Goal: Obtain resource: Download file/media

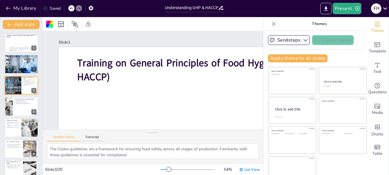
checkbox input "true"
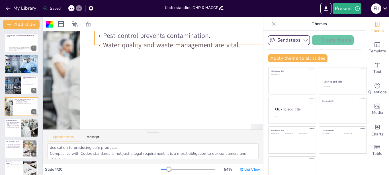
scroll to position [1, 0]
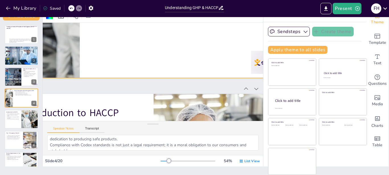
checkbox input "true"
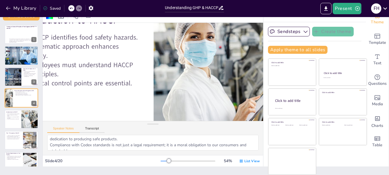
checkbox input "true"
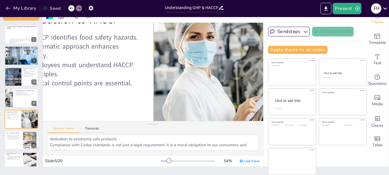
checkbox input "true"
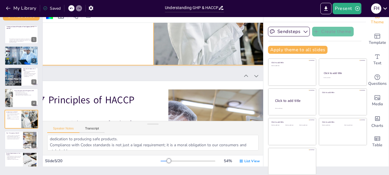
checkbox input "true"
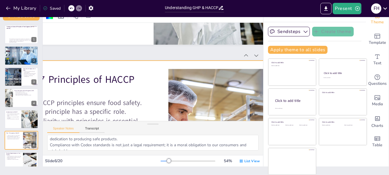
checkbox input "true"
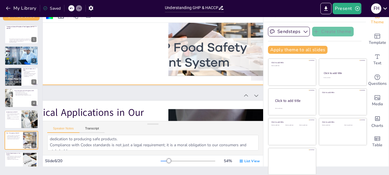
checkbox input "true"
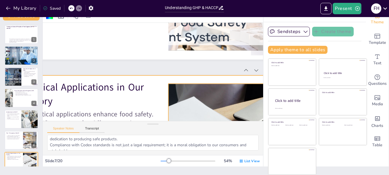
checkbox input "true"
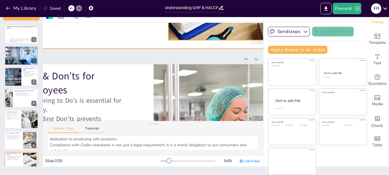
checkbox input "true"
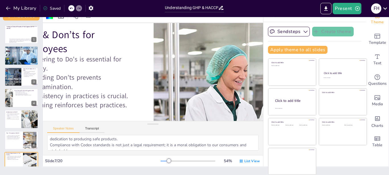
checkbox input "true"
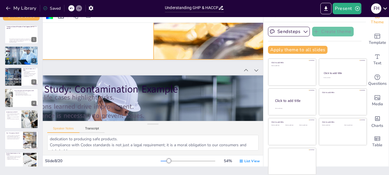
checkbox input "true"
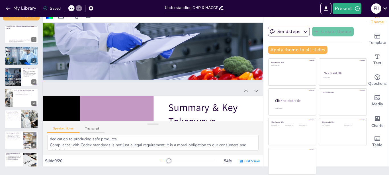
checkbox input "true"
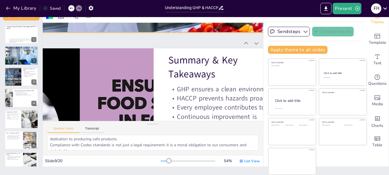
checkbox input "true"
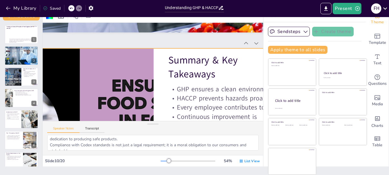
checkbox input "true"
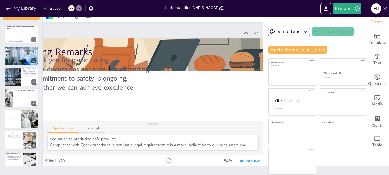
checkbox input "true"
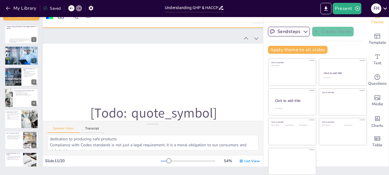
checkbox input "true"
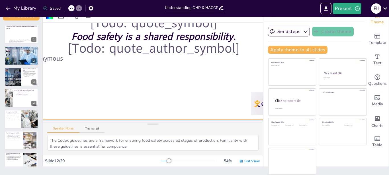
scroll to position [2100, 53]
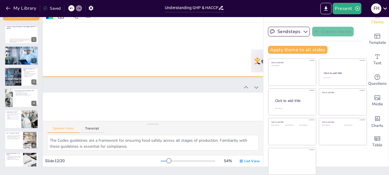
checkbox input "true"
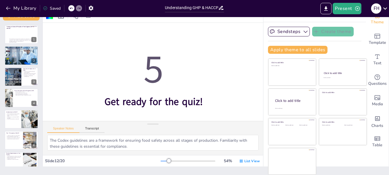
checkbox input "true"
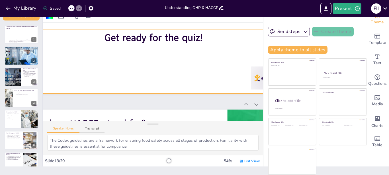
scroll to position [2294, 53]
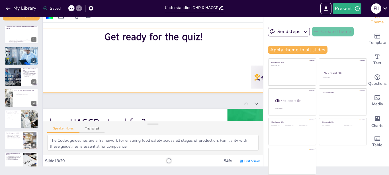
checkbox input "true"
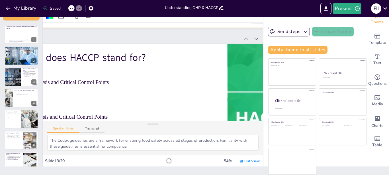
checkbox input "true"
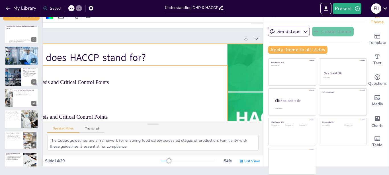
checkbox input "true"
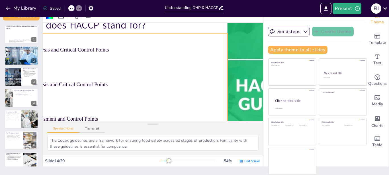
checkbox input "true"
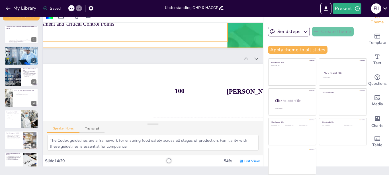
checkbox input "true"
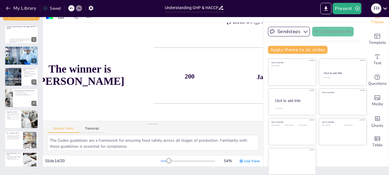
checkbox input "true"
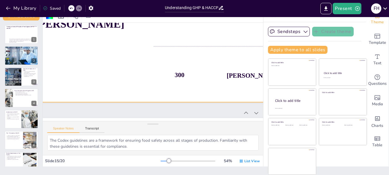
checkbox input "true"
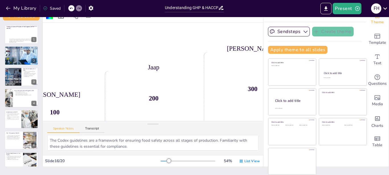
checkbox input "true"
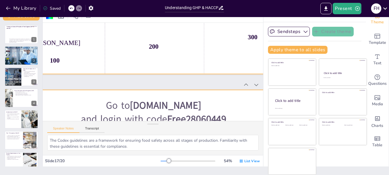
checkbox input "true"
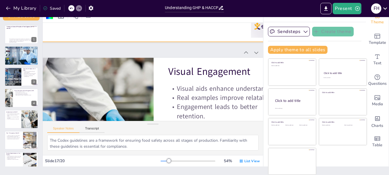
checkbox input "true"
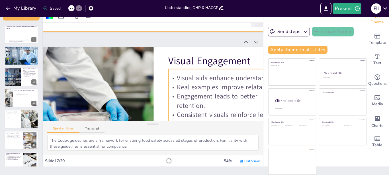
checkbox input "true"
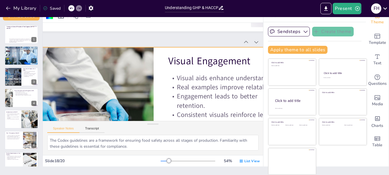
checkbox input "true"
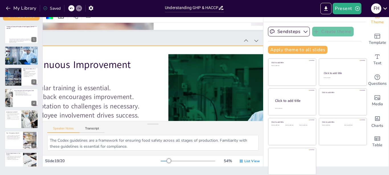
checkbox input "true"
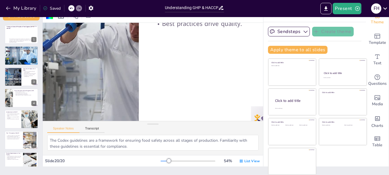
checkbox input "true"
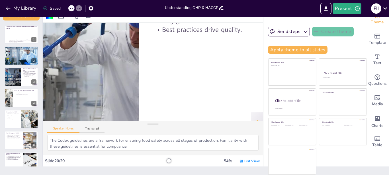
scroll to position [3544, 53]
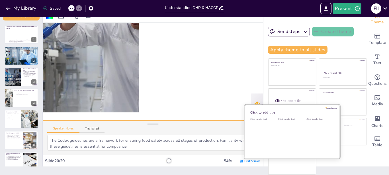
checkbox input "true"
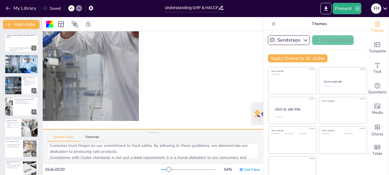
scroll to position [9, 0]
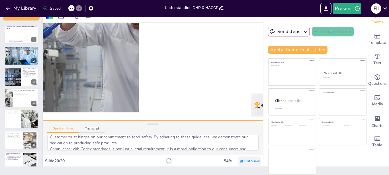
click at [238, 161] on div "List View" at bounding box center [249, 160] width 23 height 9
click at [355, 154] on div "Click to add title Click to add text Click to add title Click to add text Click…" at bounding box center [317, 116] width 99 height 117
checkbox input "true"
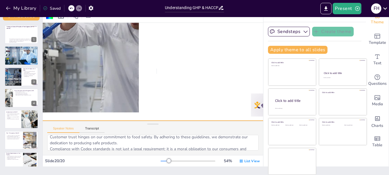
checkbox input "true"
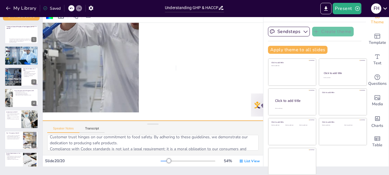
checkbox input "true"
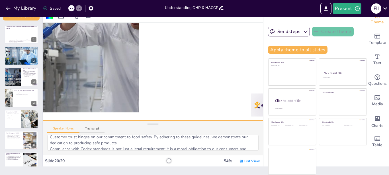
checkbox input "true"
click at [49, 7] on div "Saved" at bounding box center [52, 8] width 18 height 5
click at [326, 9] on icon "Export to PowerPoint" at bounding box center [325, 8] width 3 height 4
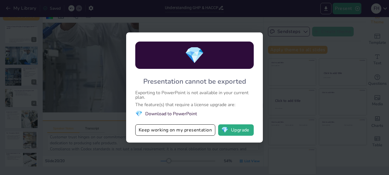
click at [176, 114] on li "💎 Download to PowerPoint" at bounding box center [194, 114] width 118 height 8
click at [204, 60] on span "💎" at bounding box center [194, 55] width 20 height 22
click at [231, 129] on button "💎 Upgrade" at bounding box center [236, 129] width 36 height 11
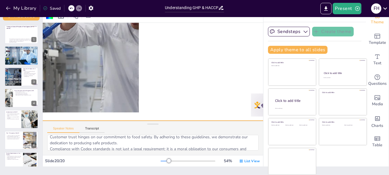
checkbox input "true"
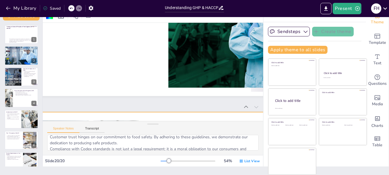
checkbox input "true"
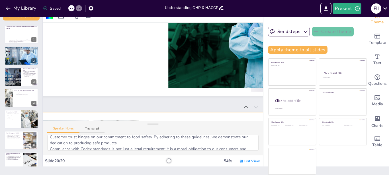
checkbox input "true"
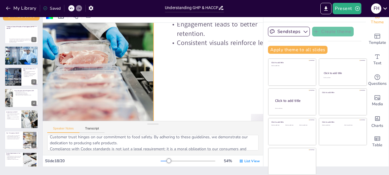
checkbox input "true"
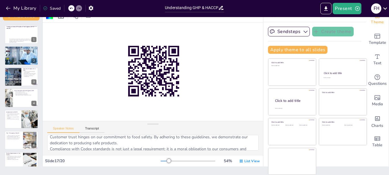
scroll to position [0, 0]
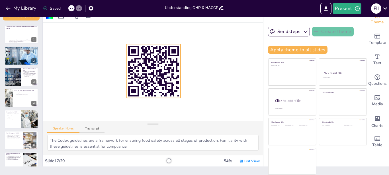
checkbox input "true"
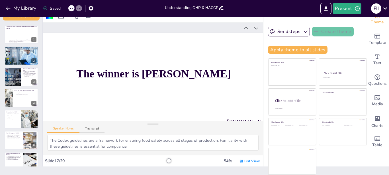
checkbox input "true"
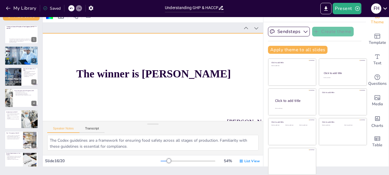
checkbox input "true"
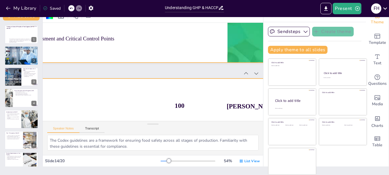
checkbox input "true"
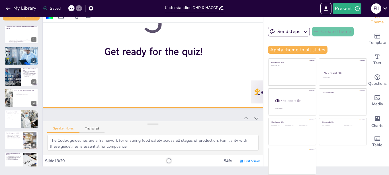
checkbox input "true"
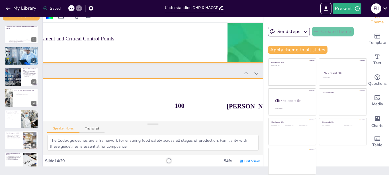
checkbox input "true"
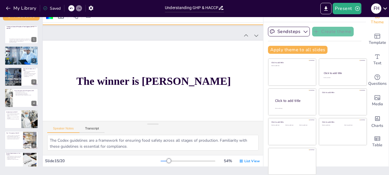
checkbox input "true"
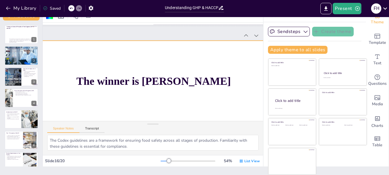
checkbox input "true"
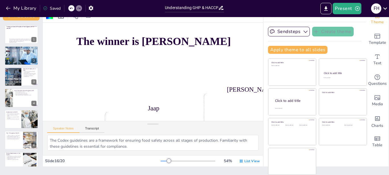
checkbox input "true"
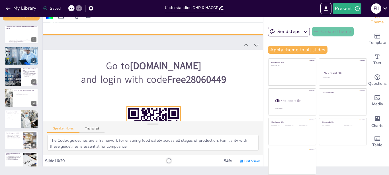
checkbox input "true"
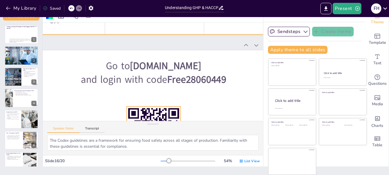
checkbox input "true"
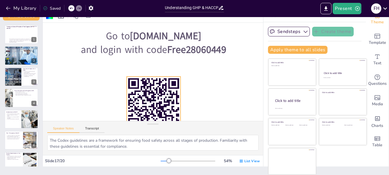
checkbox input "true"
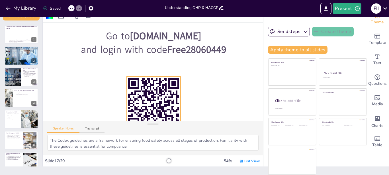
checkbox input "true"
